Goal: Transaction & Acquisition: Purchase product/service

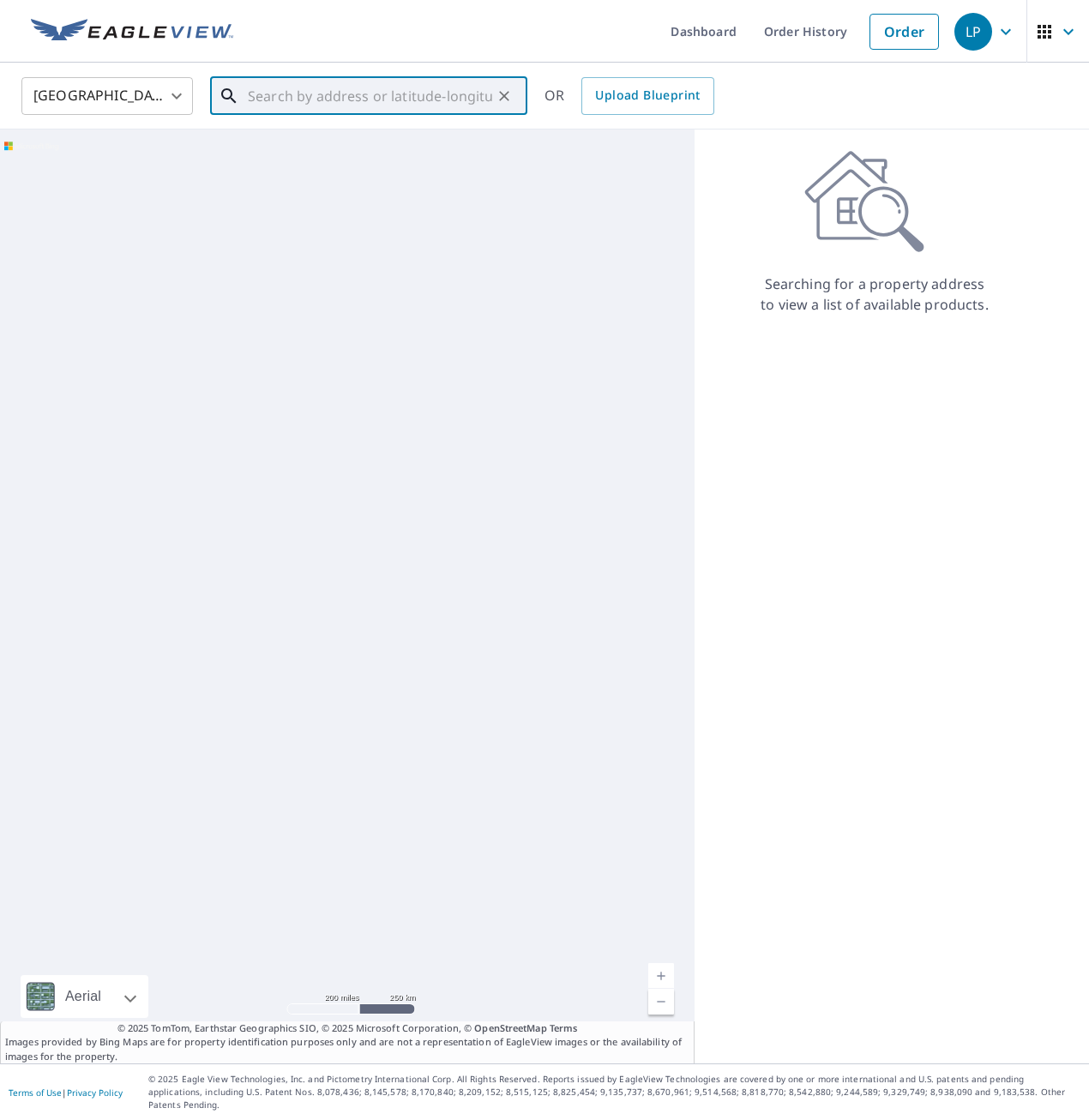
click at [383, 102] on input "text" at bounding box center [370, 96] width 244 height 48
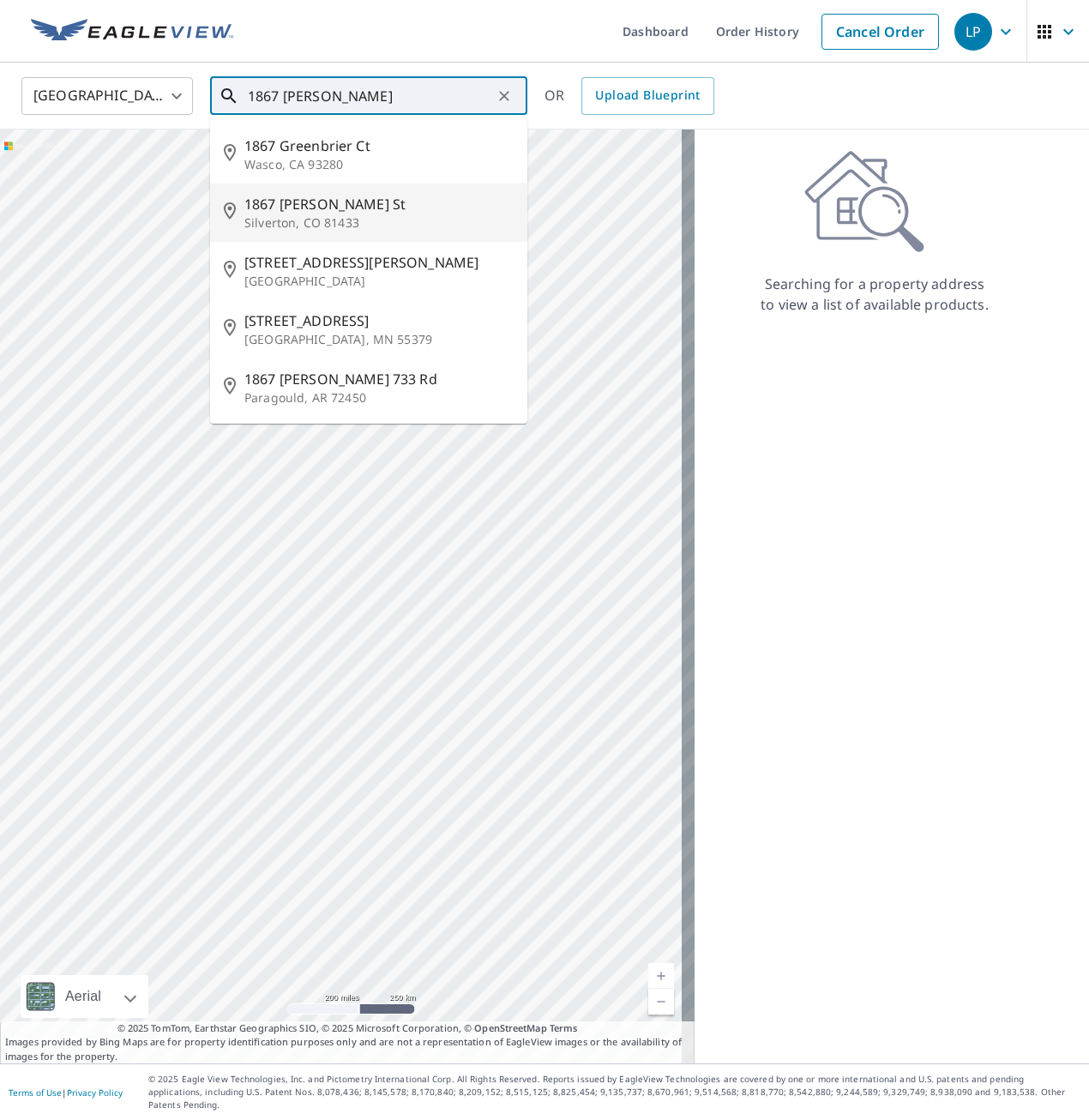
click at [366, 205] on span "1867 [PERSON_NAME] St" at bounding box center [379, 204] width 270 height 21
type input "[STREET_ADDRESS][PERSON_NAME]"
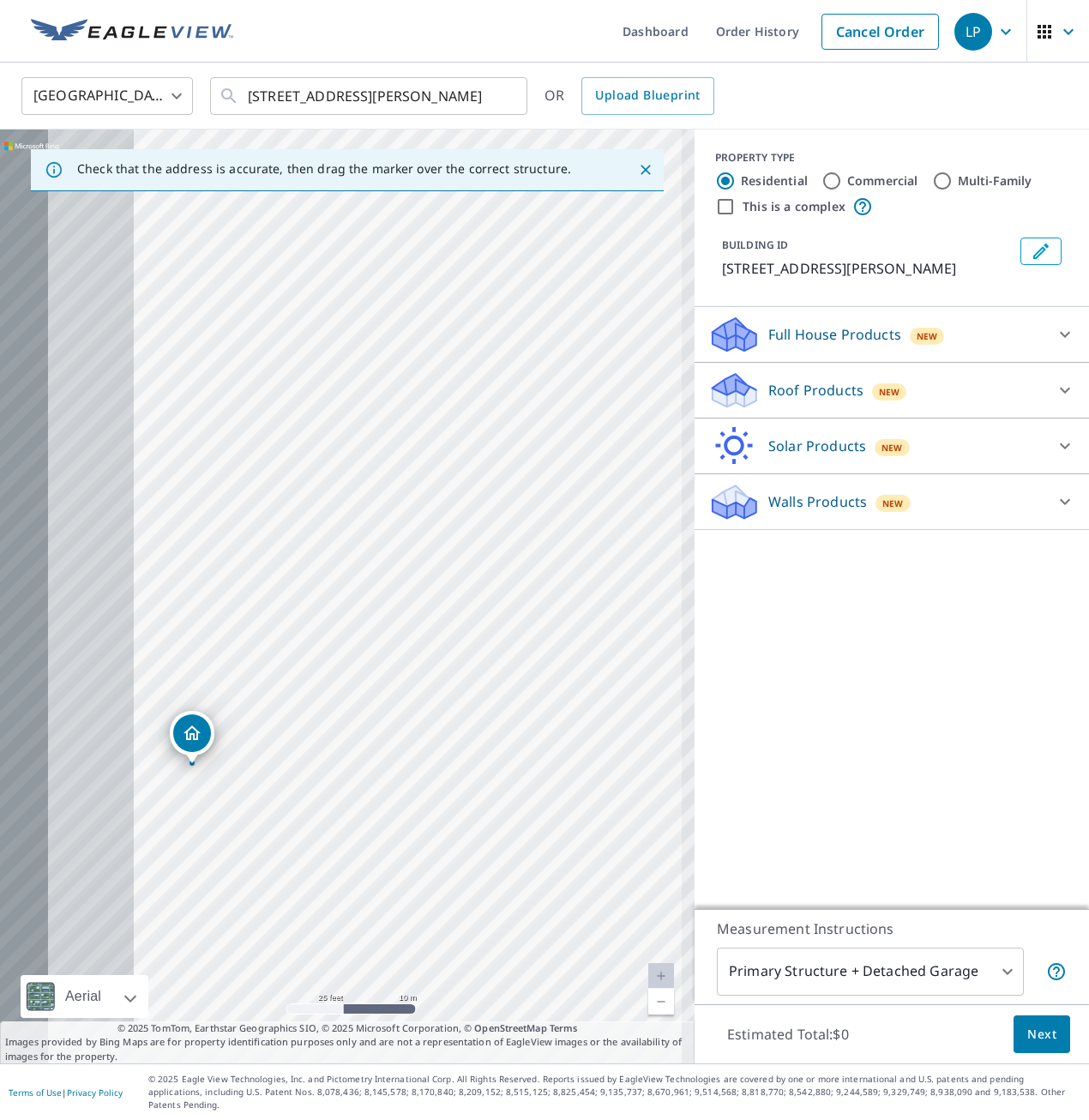
drag, startPoint x: 489, startPoint y: 506, endPoint x: 655, endPoint y: 385, distance: 205.4
click at [655, 385] on div "[STREET_ADDRESS][PERSON_NAME]" at bounding box center [347, 597] width 694 height 934
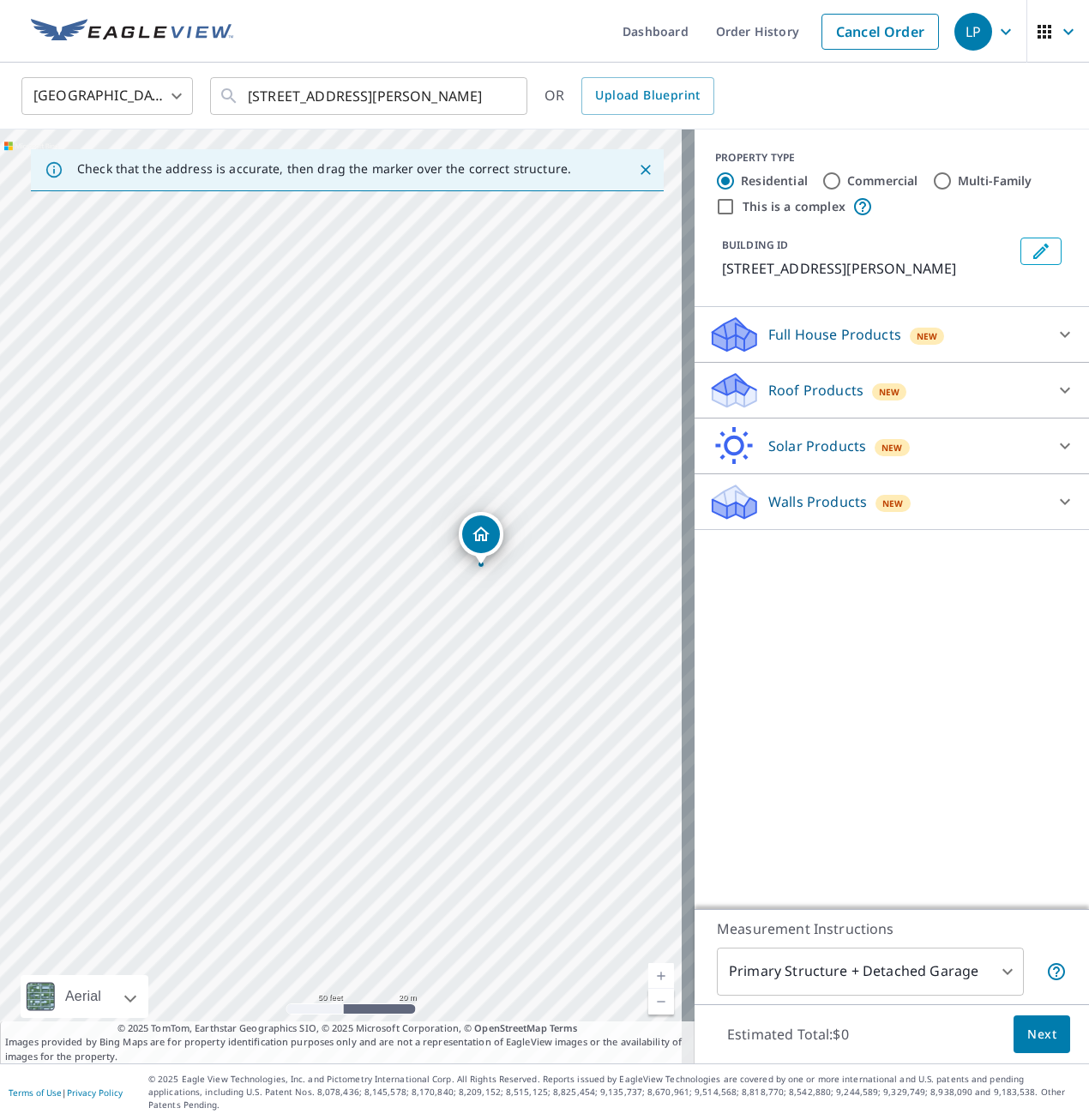
drag, startPoint x: 593, startPoint y: 490, endPoint x: 513, endPoint y: 464, distance: 84.1
click at [513, 464] on div "[STREET_ADDRESS][PERSON_NAME]" at bounding box center [347, 597] width 694 height 934
drag, startPoint x: 525, startPoint y: 477, endPoint x: 487, endPoint y: 365, distance: 118.3
click at [487, 365] on div "[STREET_ADDRESS][PERSON_NAME]" at bounding box center [347, 597] width 694 height 934
drag, startPoint x: 537, startPoint y: 446, endPoint x: 386, endPoint y: 534, distance: 174.8
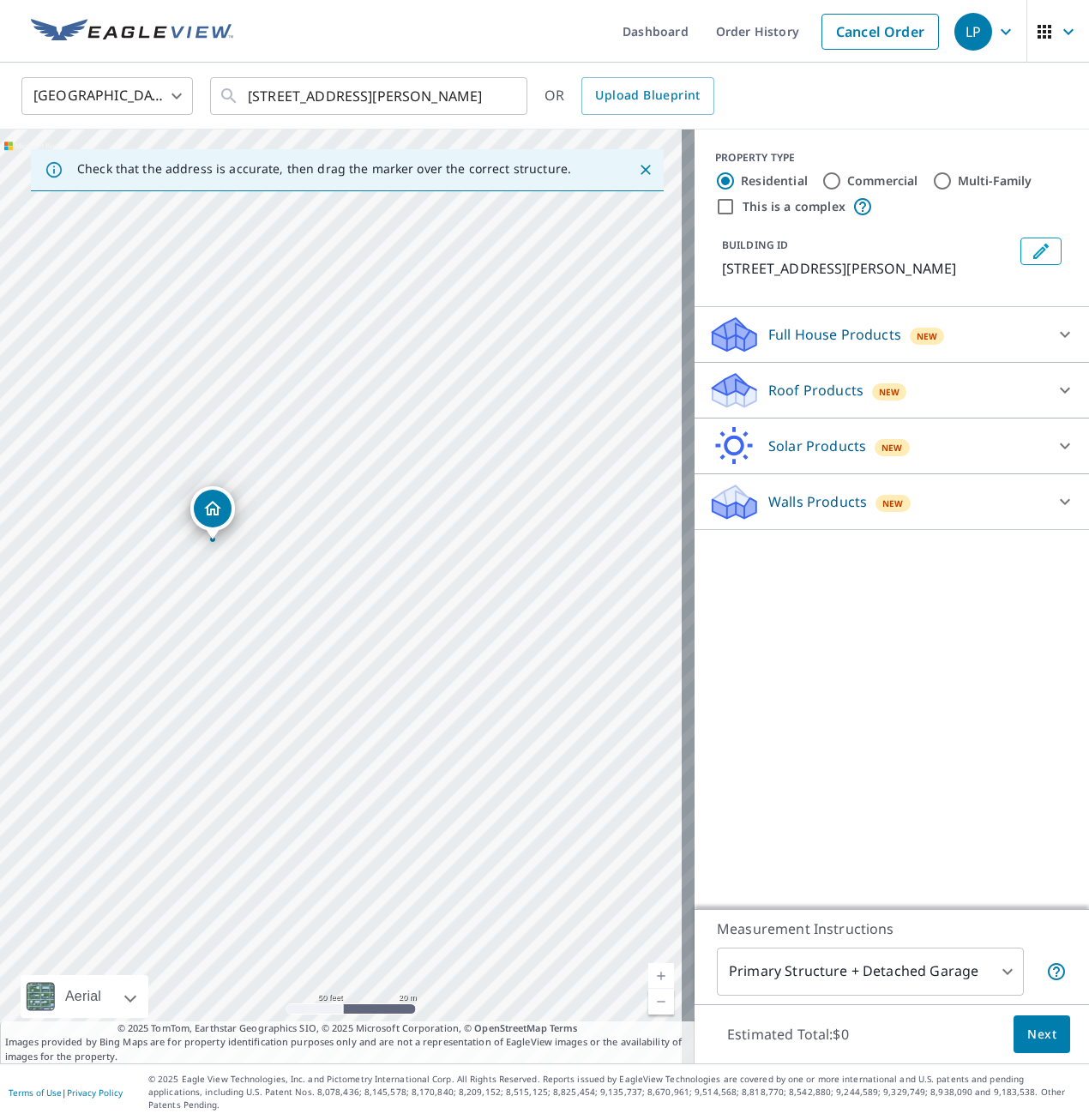
click at [386, 534] on div "[STREET_ADDRESS][PERSON_NAME]" at bounding box center [347, 597] width 694 height 934
drag, startPoint x: 343, startPoint y: 516, endPoint x: 546, endPoint y: 516, distance: 203.0
click at [546, 516] on div "[STREET_ADDRESS][PERSON_NAME]" at bounding box center [347, 597] width 694 height 934
click at [433, 774] on div "[STREET_ADDRESS][PERSON_NAME]" at bounding box center [347, 597] width 694 height 934
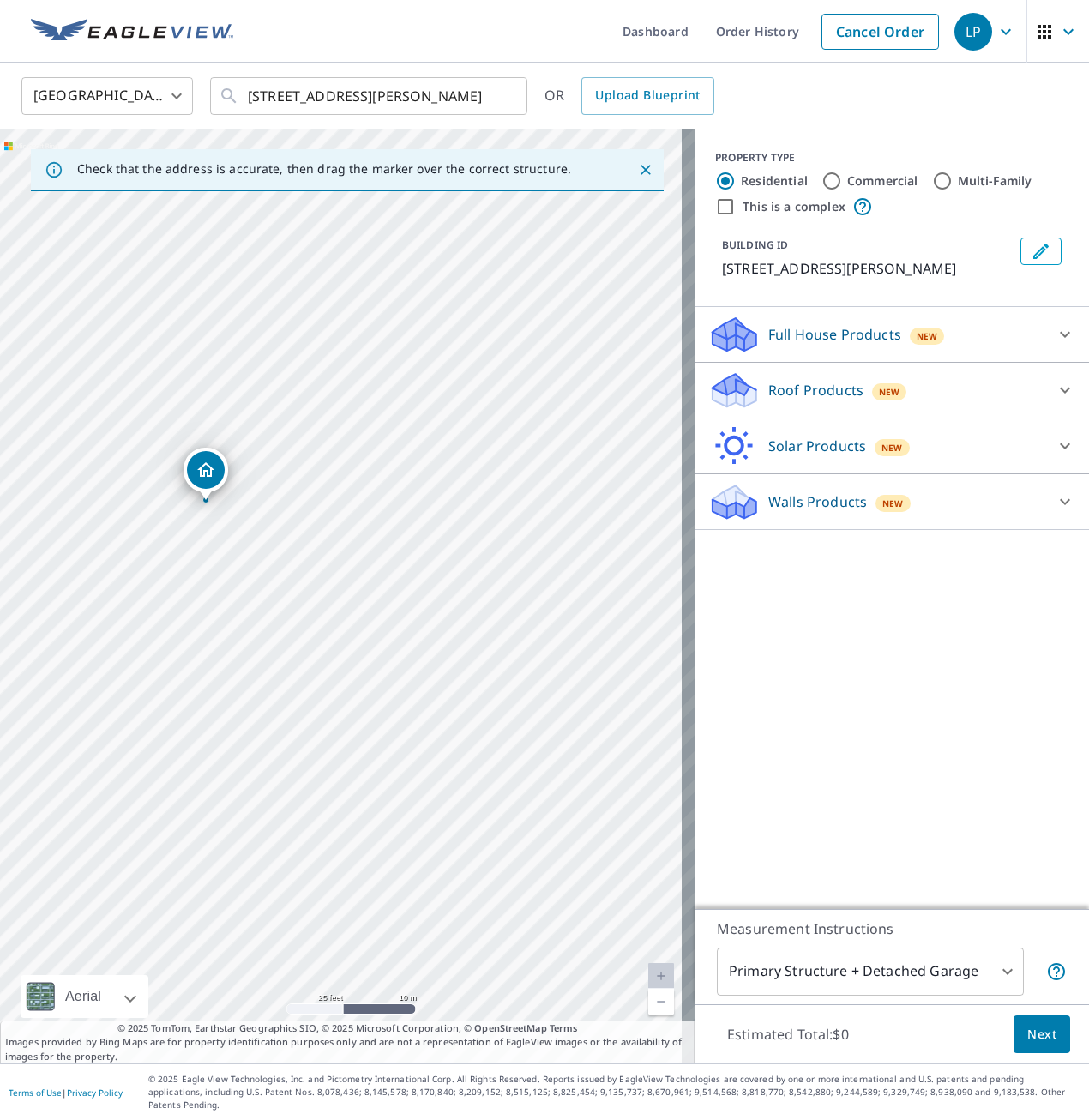
drag, startPoint x: 538, startPoint y: 826, endPoint x: 398, endPoint y: 723, distance: 173.8
click at [399, 723] on div "[STREET_ADDRESS][PERSON_NAME]" at bounding box center [347, 597] width 694 height 934
click at [388, 709] on div "[STREET_ADDRESS][PERSON_NAME]" at bounding box center [347, 597] width 694 height 934
drag, startPoint x: 339, startPoint y: 570, endPoint x: 521, endPoint y: 792, distance: 287.1
click at [723, 393] on icon at bounding box center [729, 397] width 32 height 19
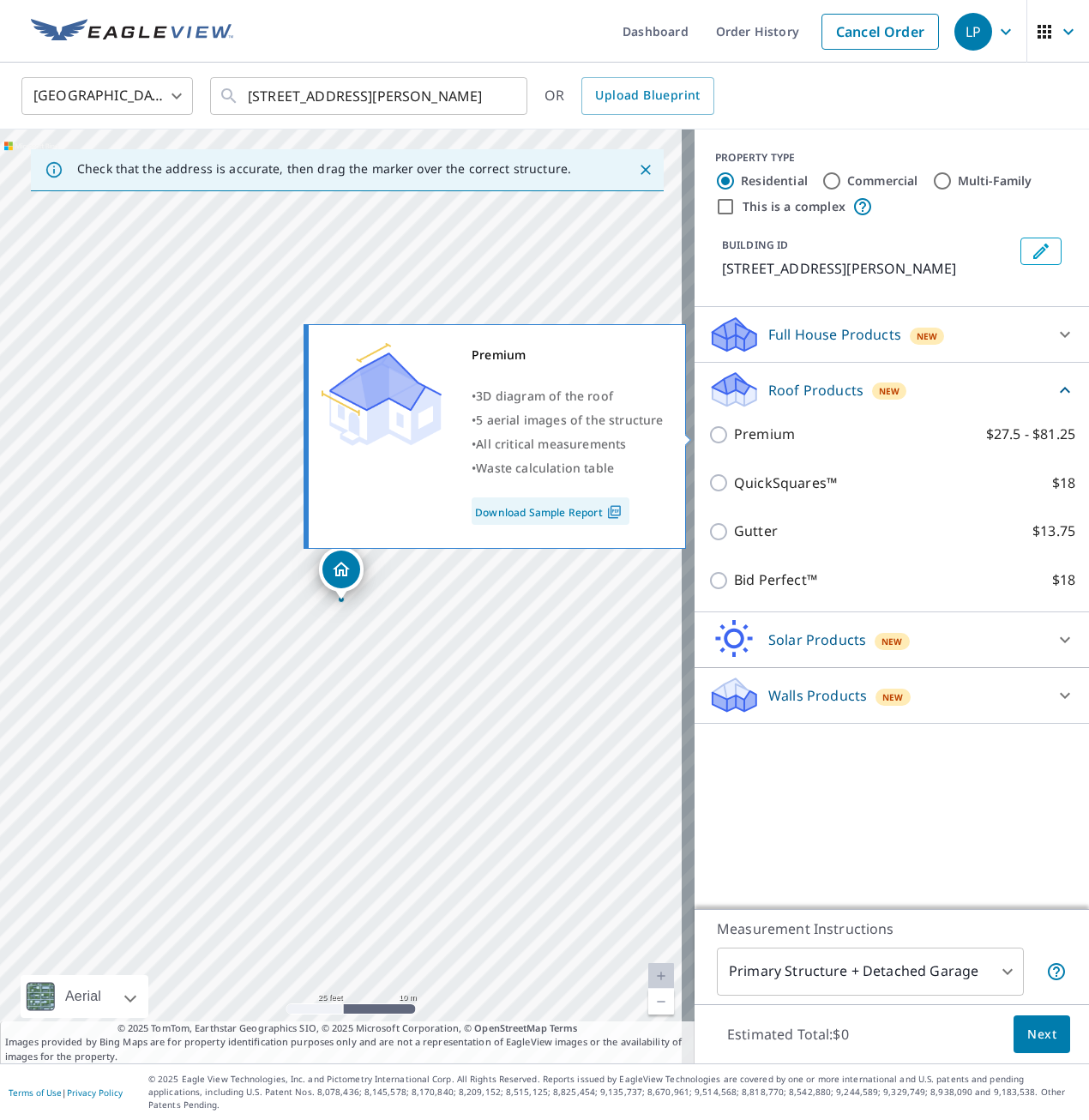
click at [708, 434] on input "Premium $27.5 - $81.25" at bounding box center [721, 435] width 25 height 21
checkbox input "true"
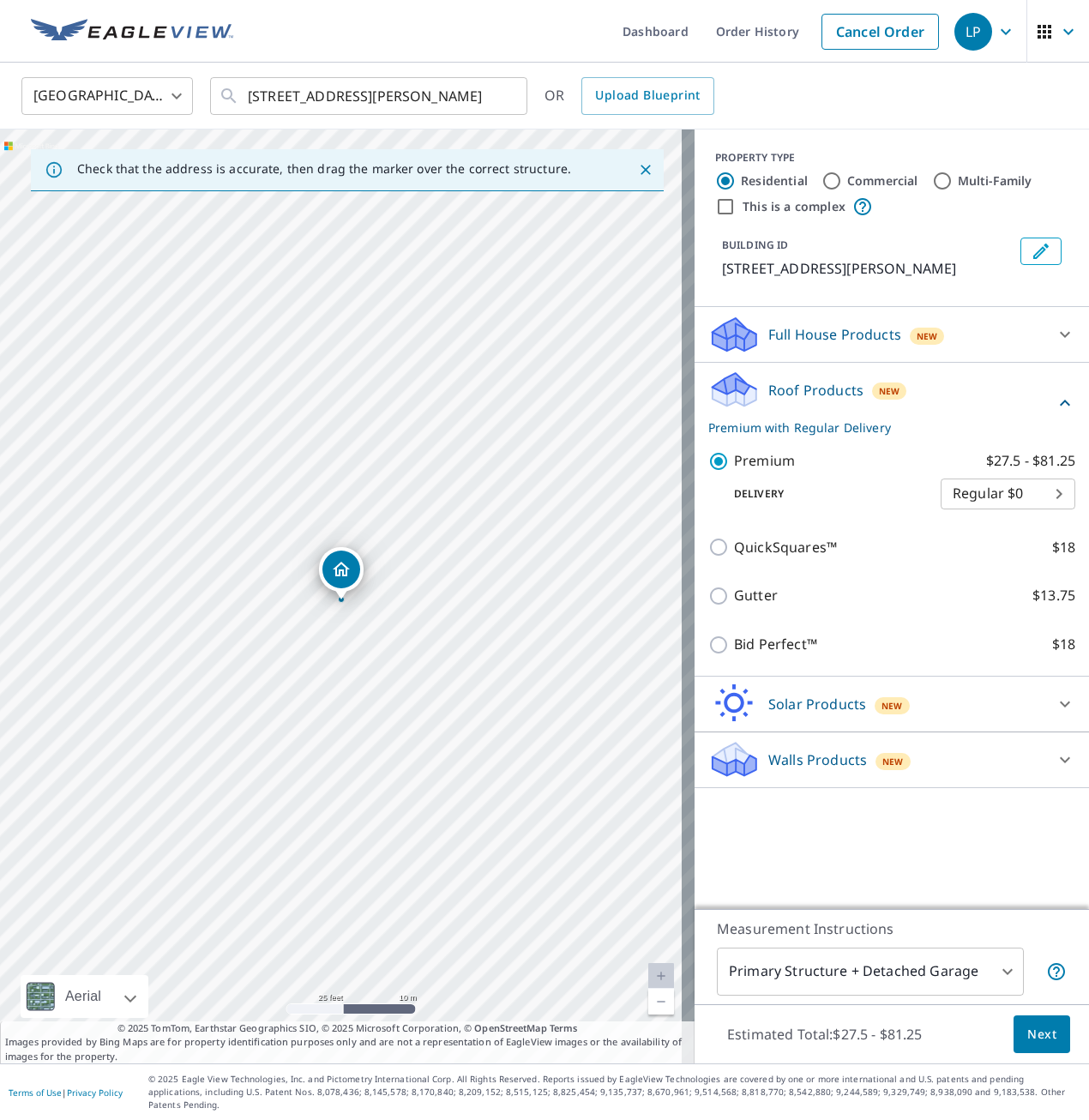
click at [565, 902] on div "[STREET_ADDRESS][PERSON_NAME]" at bounding box center [347, 597] width 694 height 934
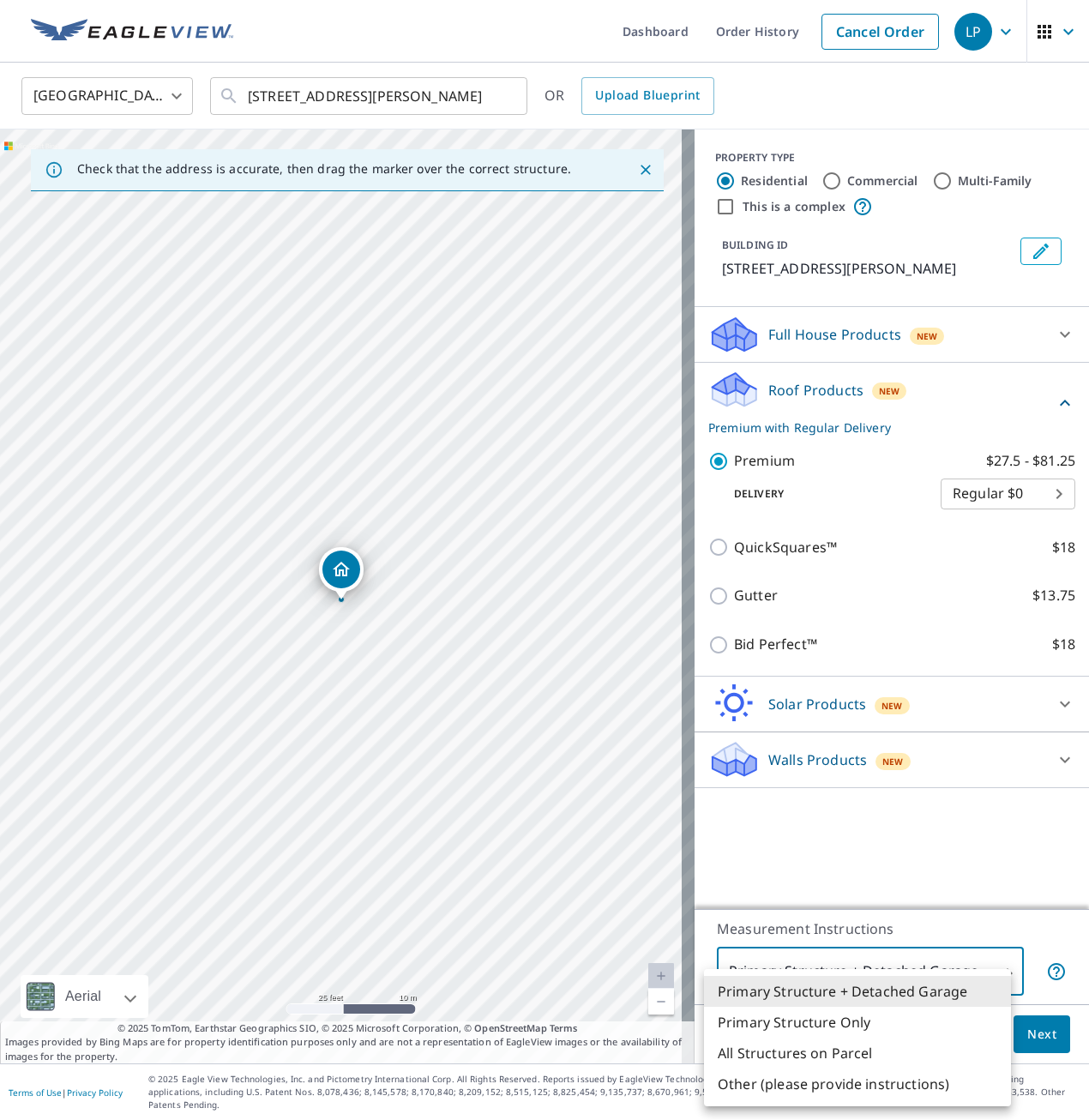
click at [997, 984] on body "LP LP Dashboard Order History Cancel Order LP [GEOGRAPHIC_DATA] [GEOGRAPHIC_DAT…" at bounding box center [544, 560] width 1089 height 1120
click at [817, 1022] on li "Primary Structure Only" at bounding box center [857, 1022] width 307 height 31
type input "2"
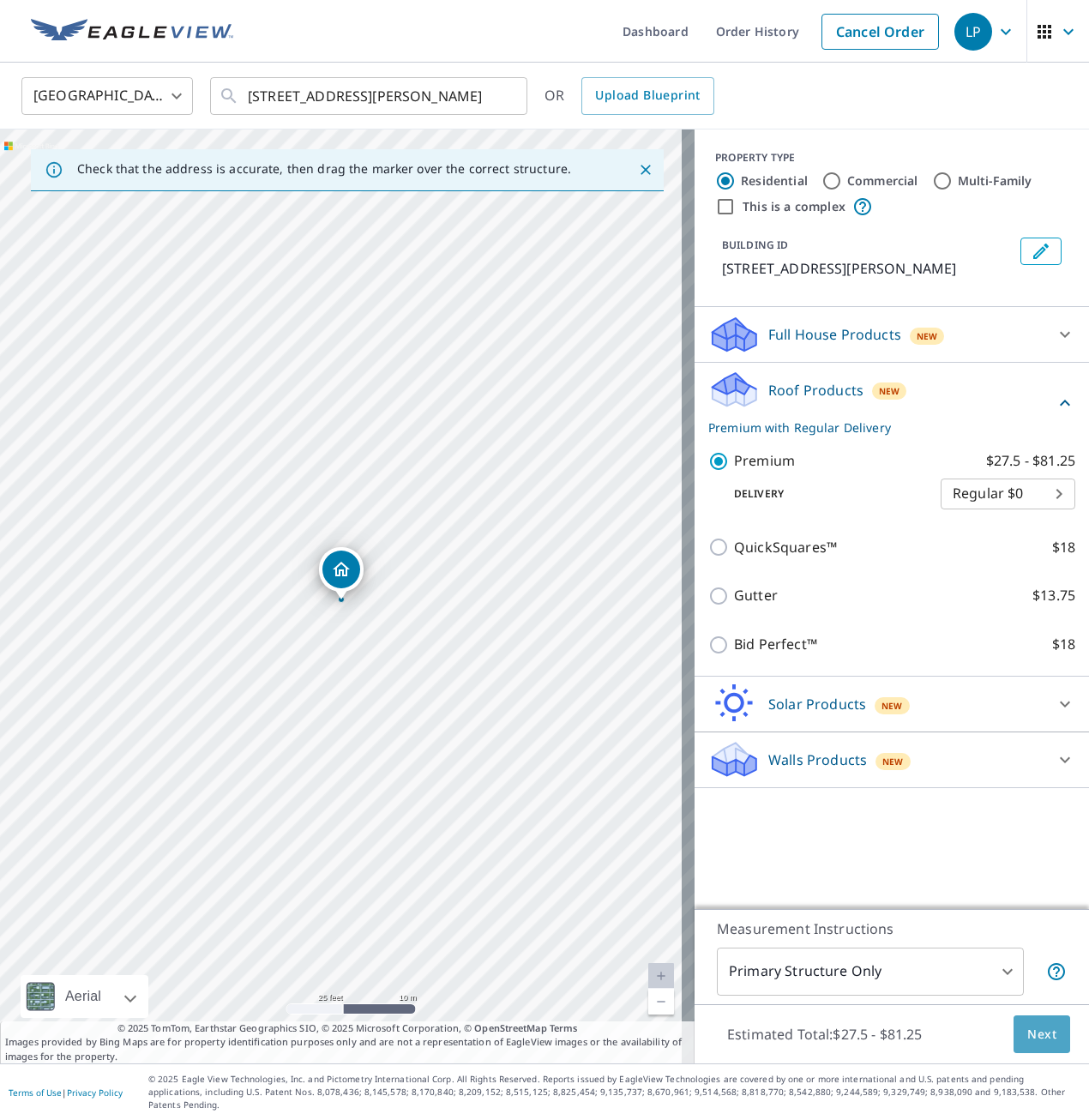
click at [1028, 1035] on button "Next" at bounding box center [1042, 1034] width 56 height 39
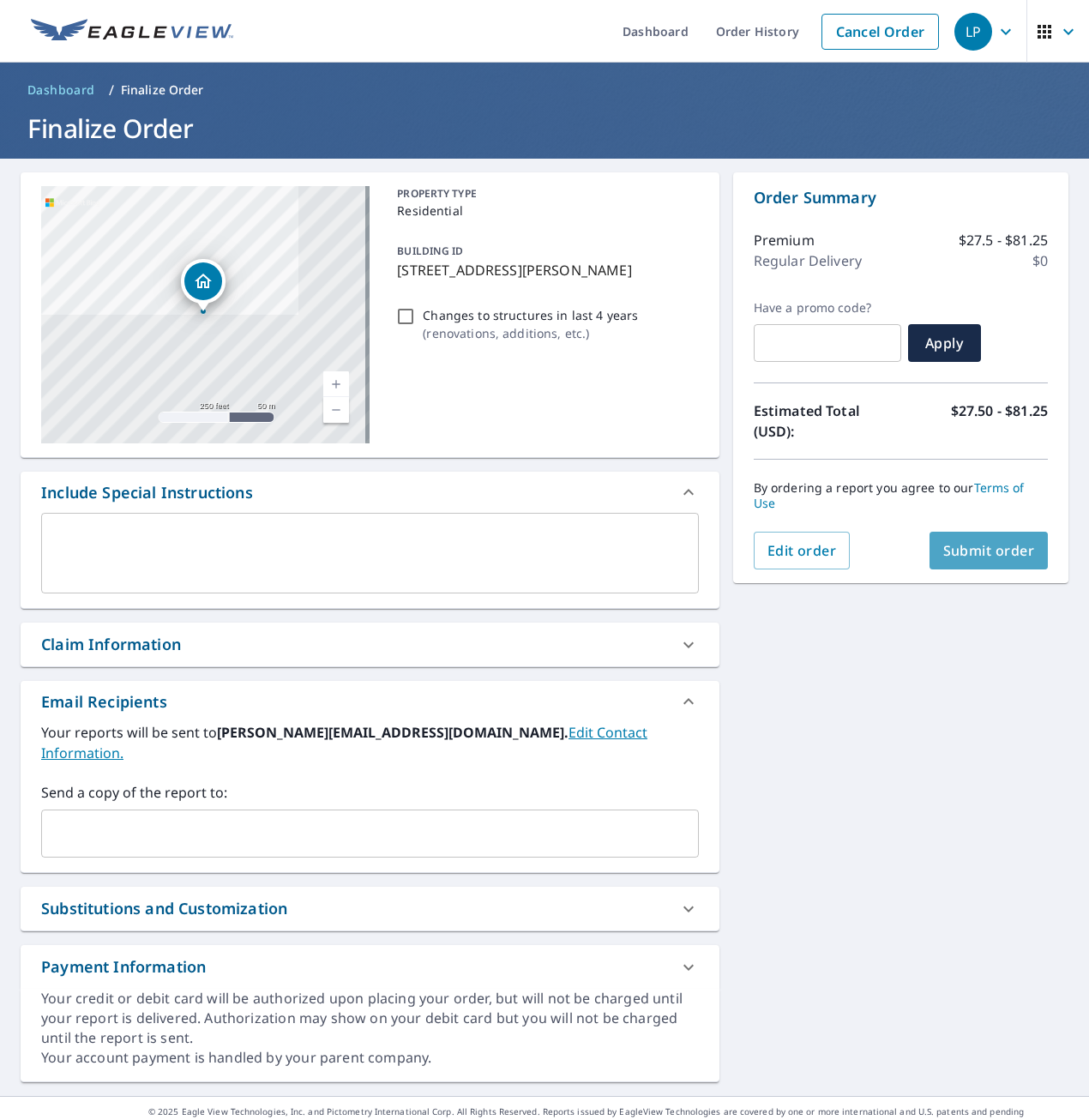
click at [976, 562] on button "Submit order" at bounding box center [989, 551] width 119 height 38
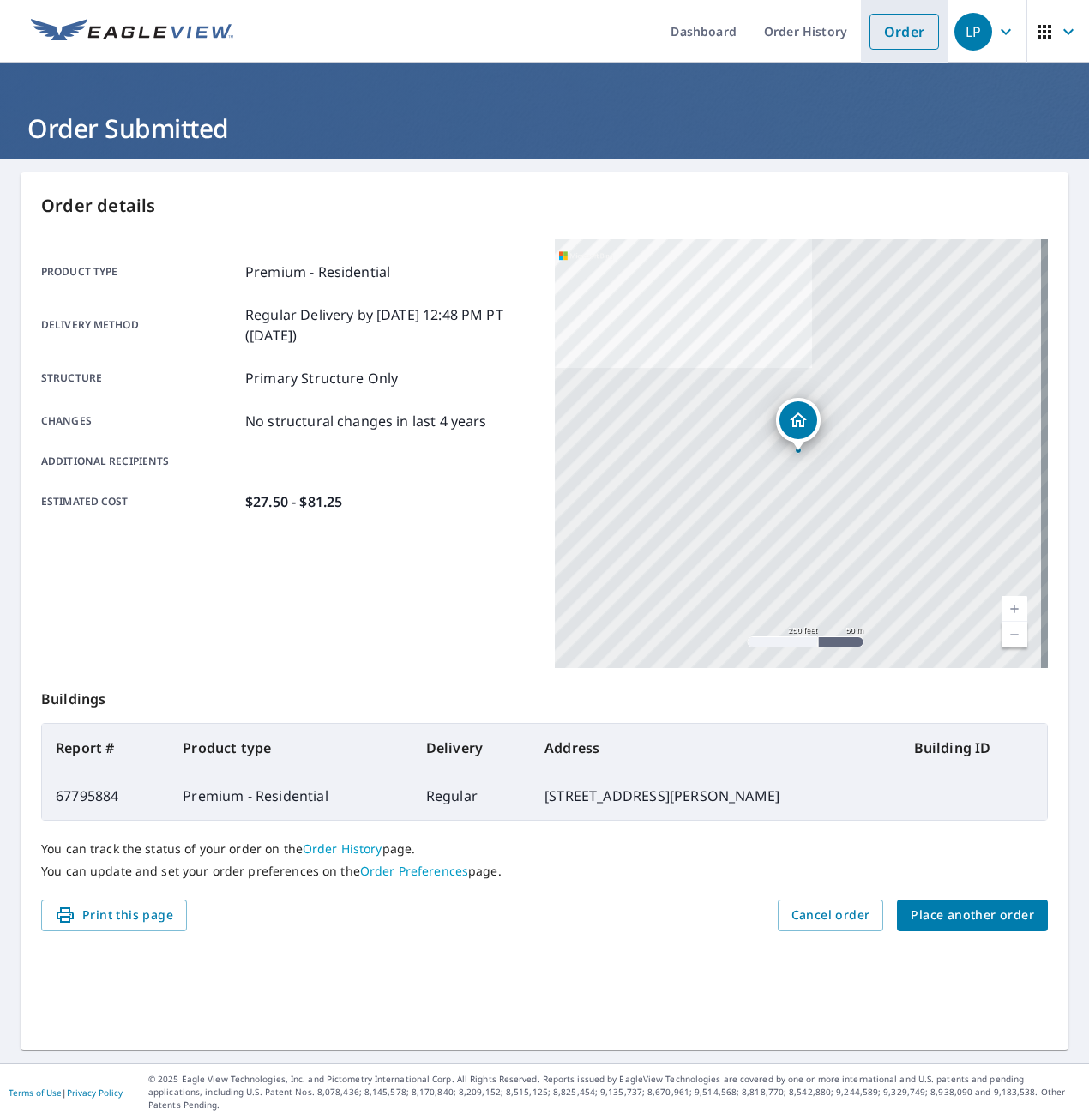
click at [895, 40] on link "Order" at bounding box center [905, 32] width 70 height 36
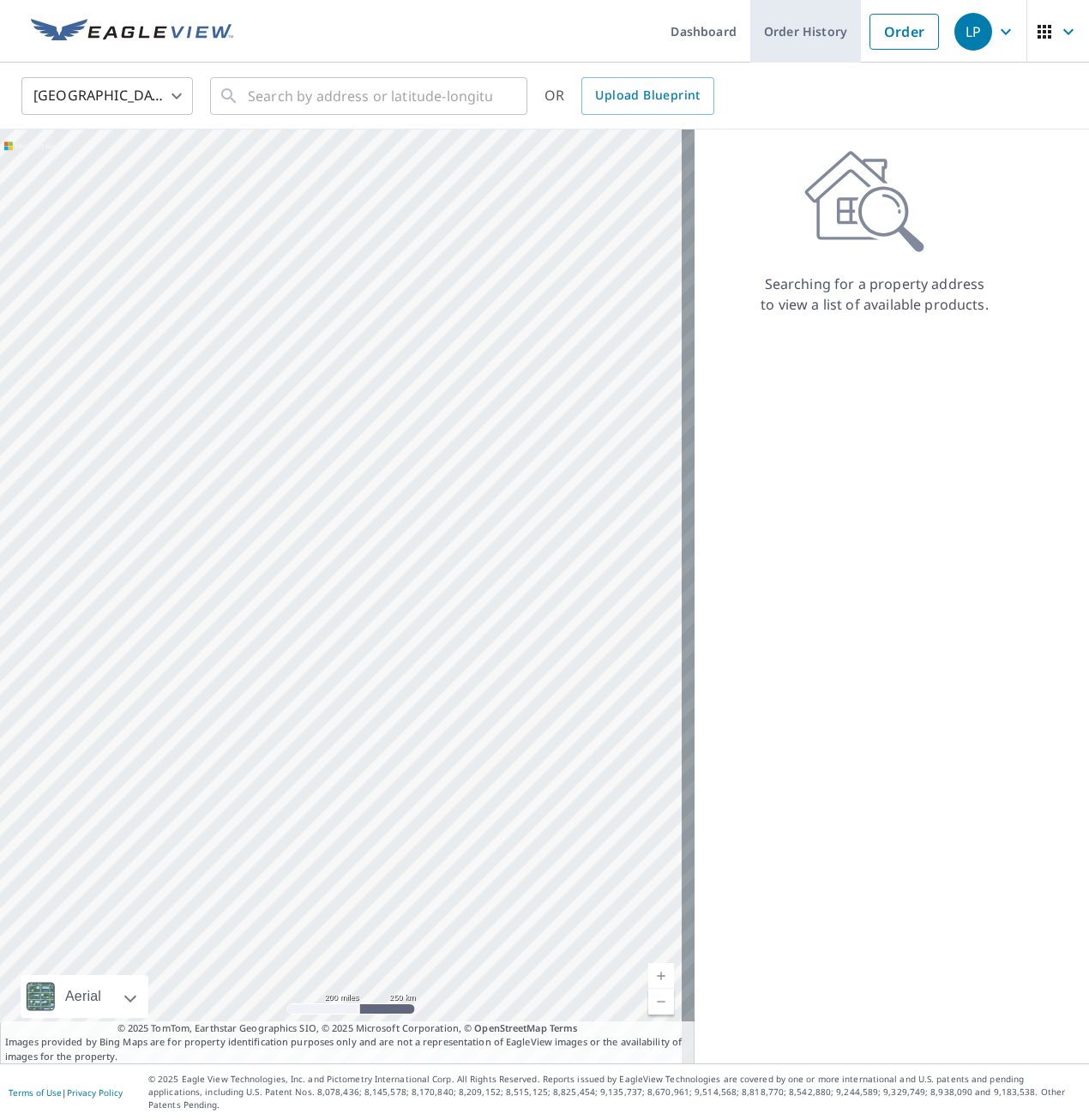
click at [812, 30] on link "Order History" at bounding box center [806, 31] width 111 height 63
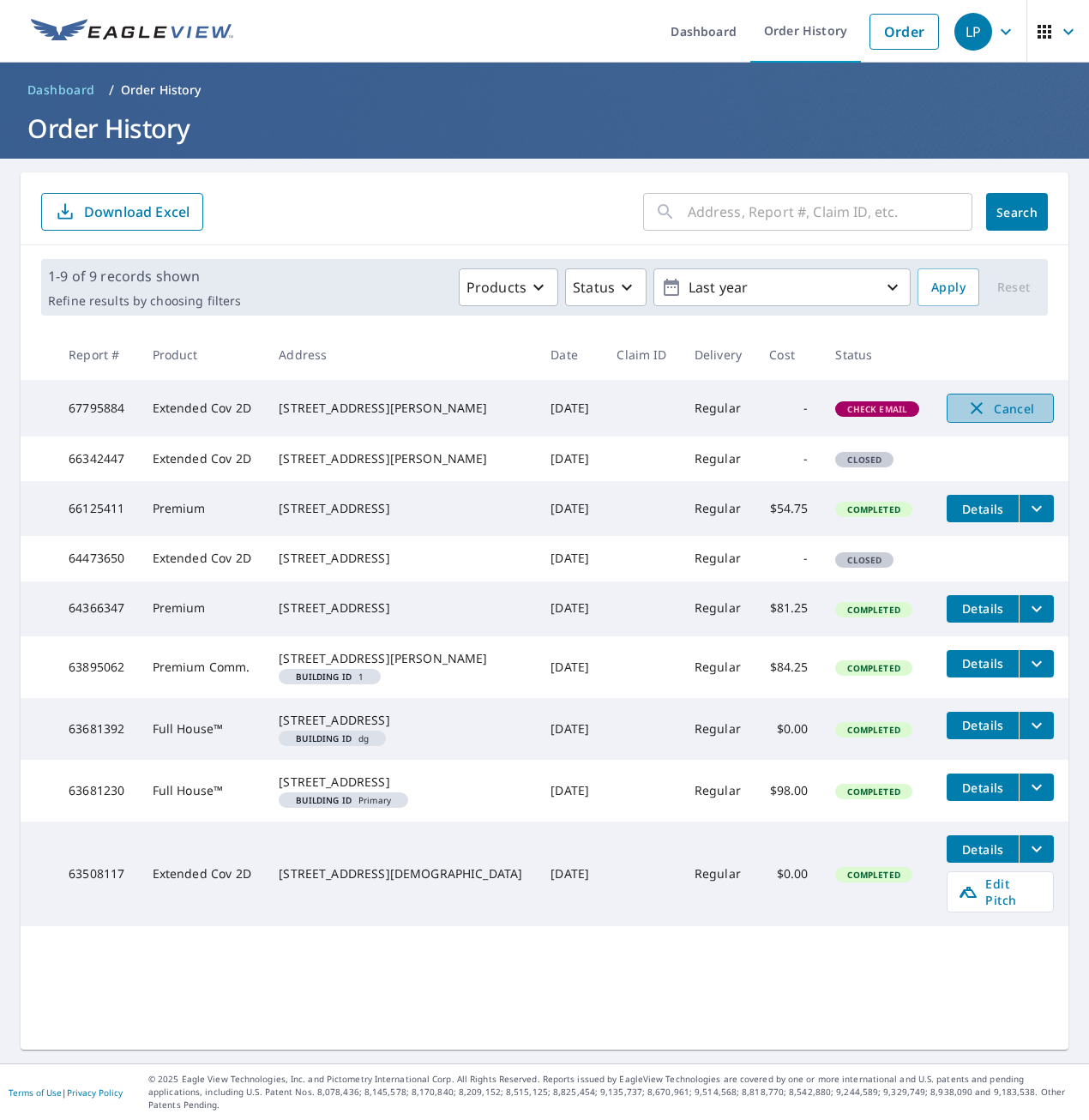
click at [973, 407] on span "Cancel" at bounding box center [1001, 409] width 71 height 21
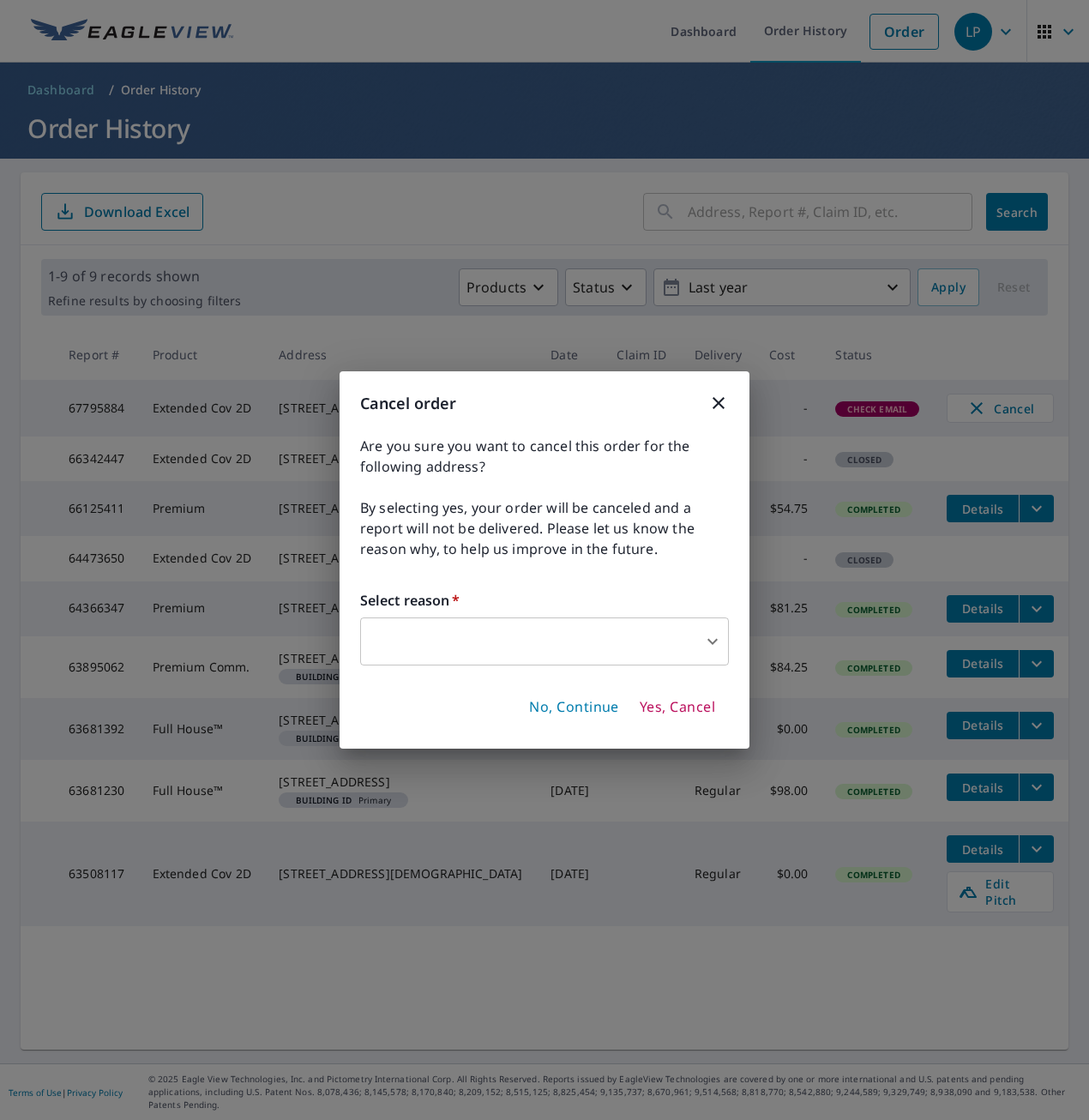
click at [552, 633] on body "LP LP Dashboard Order History Order LP Dashboard / Order History Order History …" at bounding box center [544, 560] width 1089 height 1120
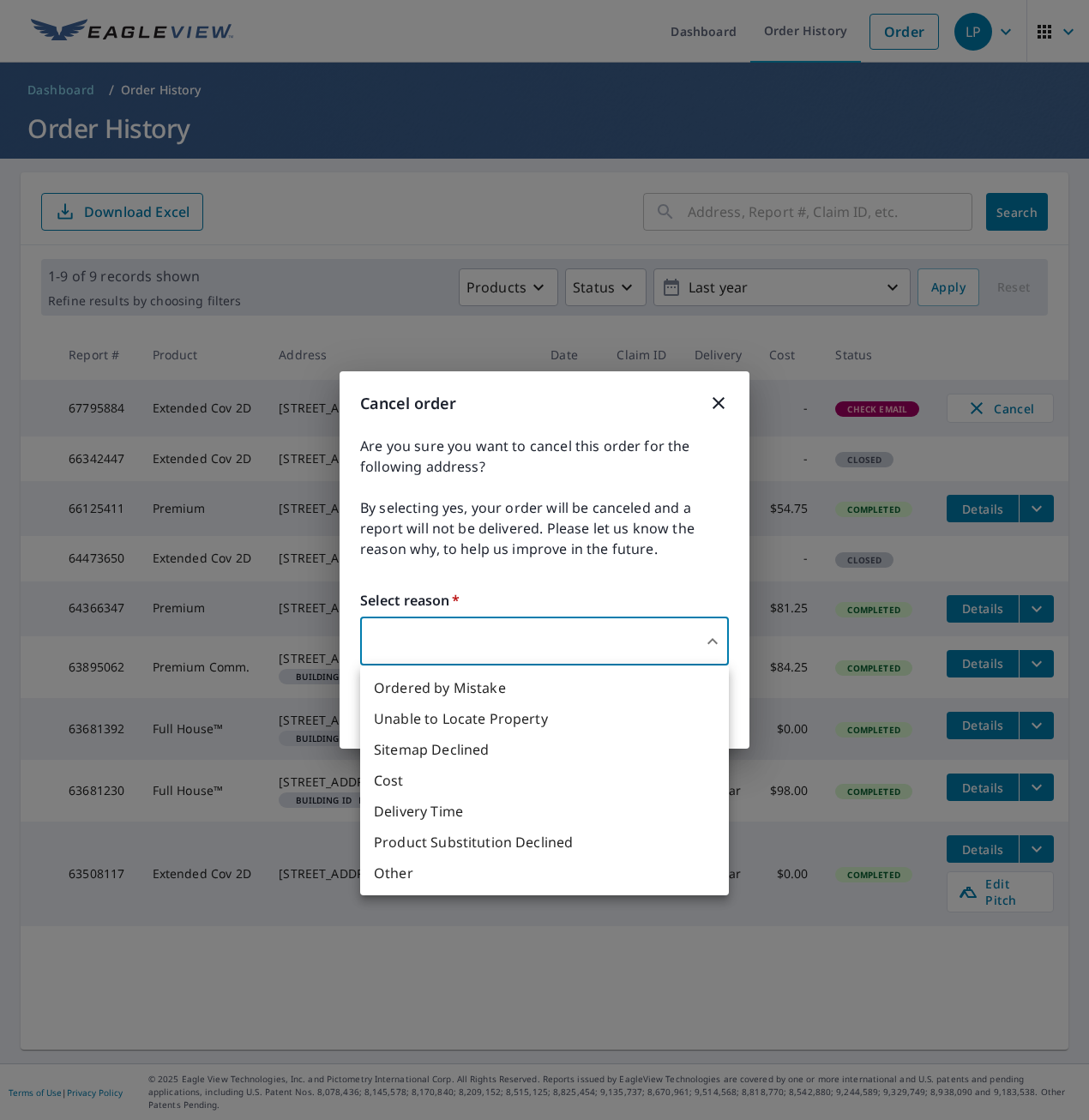
click at [492, 865] on li "Other" at bounding box center [544, 873] width 369 height 31
type input "36"
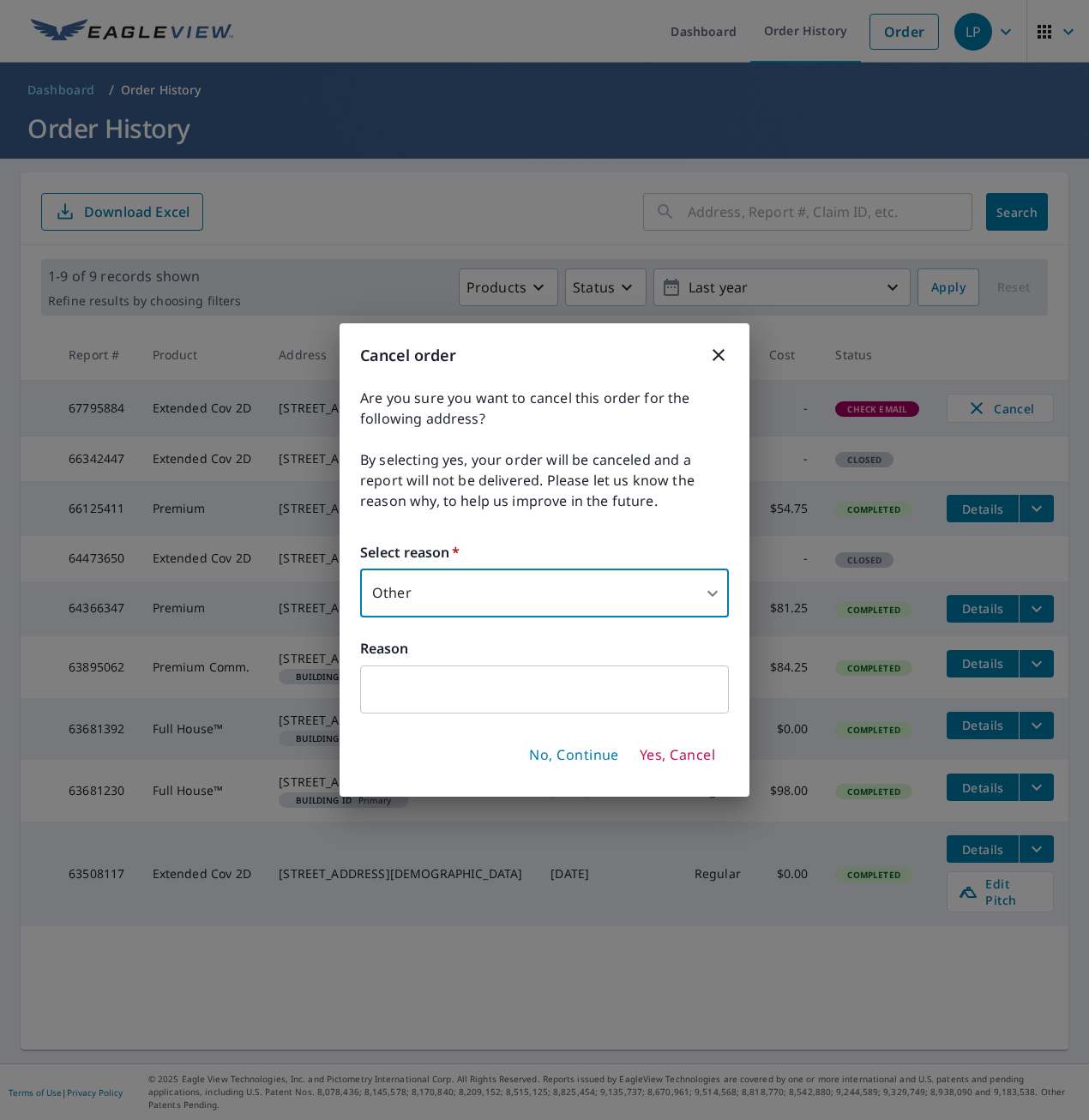
click at [466, 697] on input "text" at bounding box center [544, 689] width 369 height 48
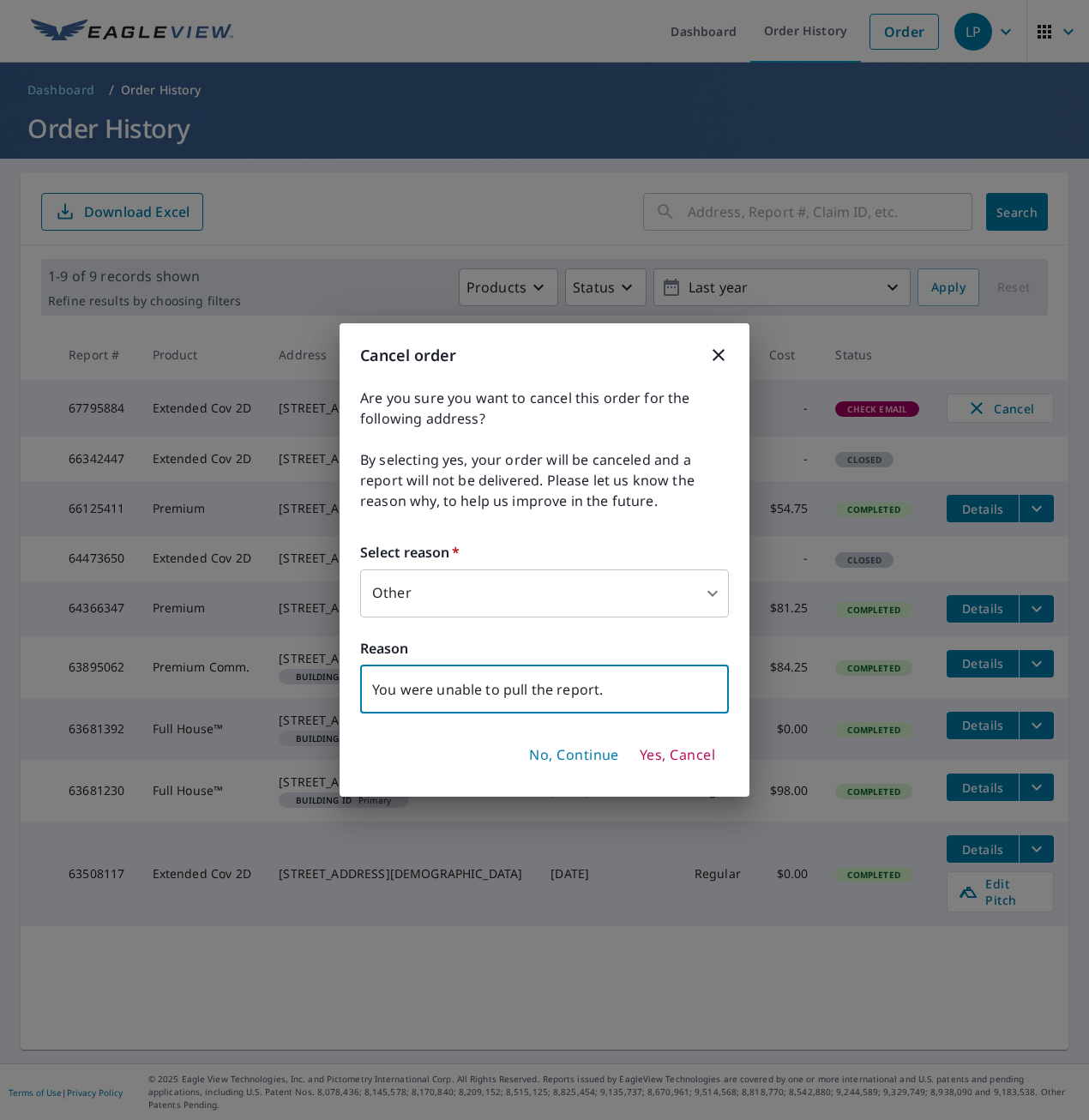
type input "You were unable to pull the report."
click at [644, 738] on div "No, Continue Yes, Cancel" at bounding box center [544, 755] width 369 height 43
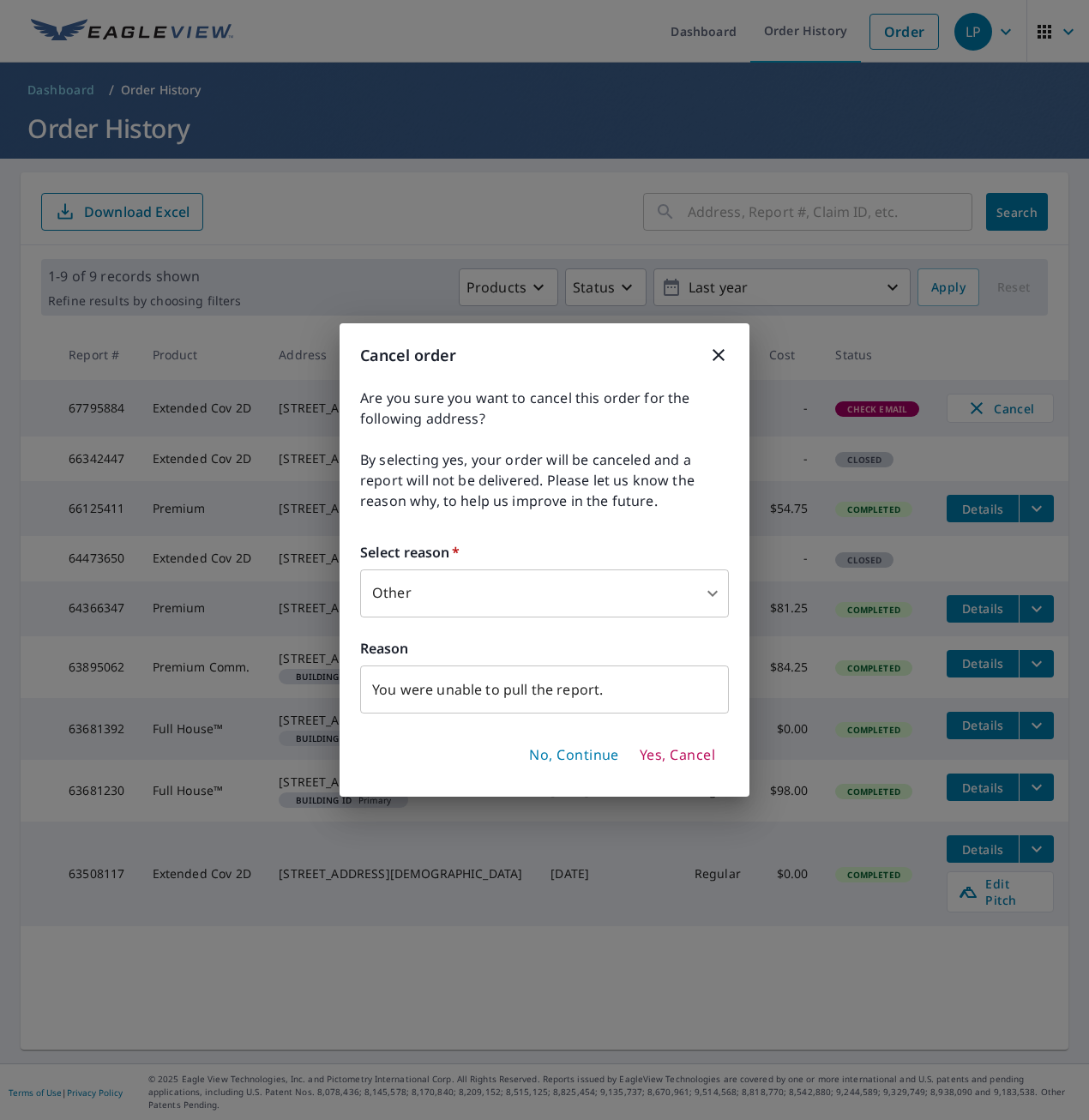
click at [654, 757] on span "Yes, Cancel" at bounding box center [677, 755] width 75 height 19
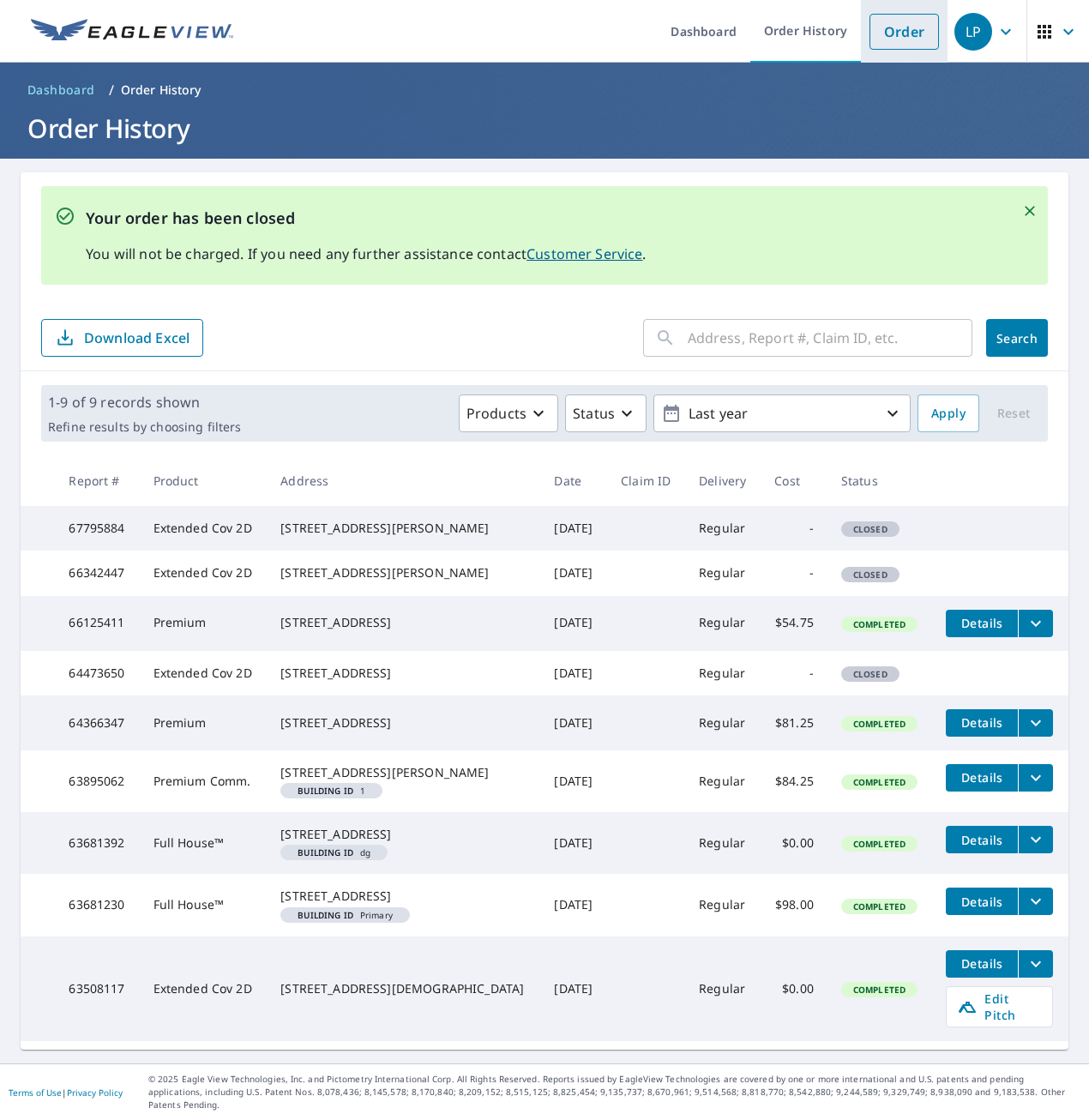
click at [862, 28] on li "Order" at bounding box center [905, 31] width 86 height 63
click at [154, 534] on td "Extended Cov 2D" at bounding box center [204, 528] width 128 height 44
click at [264, 516] on td "Extended Cov 2D" at bounding box center [204, 528] width 128 height 44
click at [334, 527] on div "[STREET_ADDRESS][PERSON_NAME]" at bounding box center [404, 528] width 246 height 17
drag, startPoint x: 648, startPoint y: 526, endPoint x: 829, endPoint y: 507, distance: 182.0
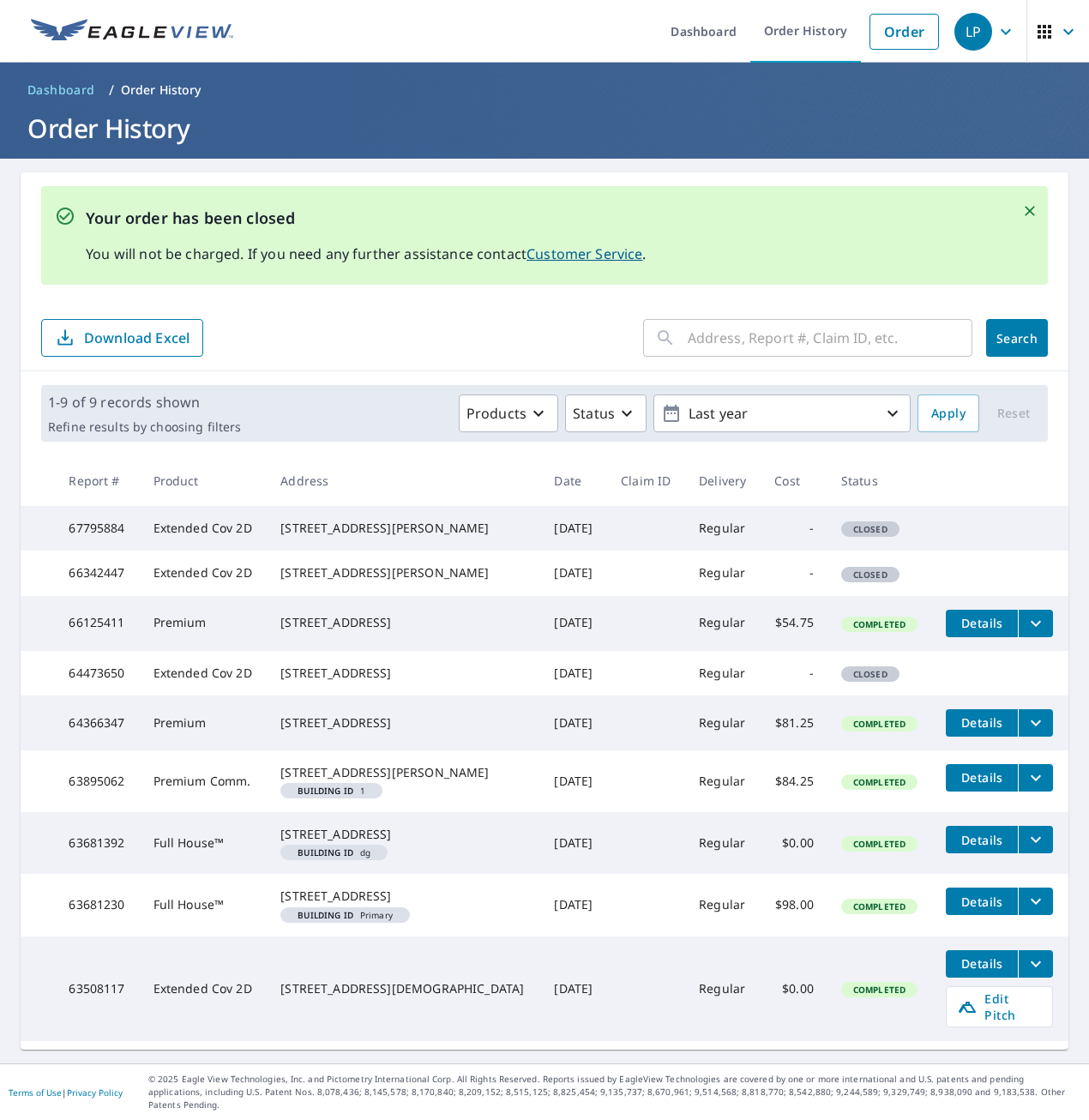
click at [650, 526] on td at bounding box center [646, 528] width 78 height 44
drag, startPoint x: 854, startPoint y: 504, endPoint x: 774, endPoint y: 541, distance: 88.1
click at [853, 504] on th "Status" at bounding box center [880, 481] width 105 height 51
click at [808, 35] on link "Order History" at bounding box center [806, 31] width 111 height 63
click at [870, 24] on link "Order" at bounding box center [905, 32] width 70 height 36
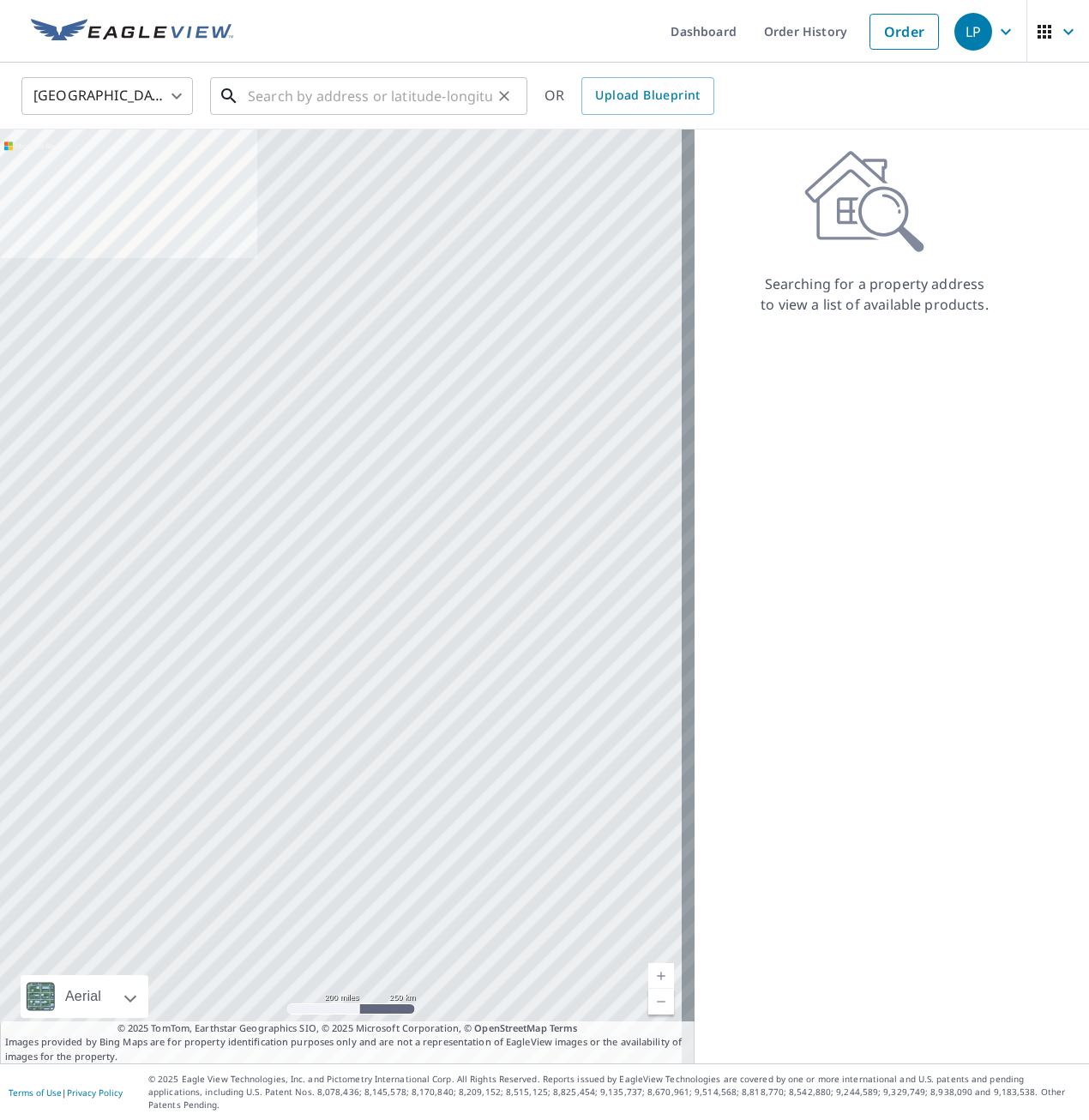
click at [360, 84] on input "text" at bounding box center [370, 96] width 244 height 48
